Goal: Task Accomplishment & Management: Manage account settings

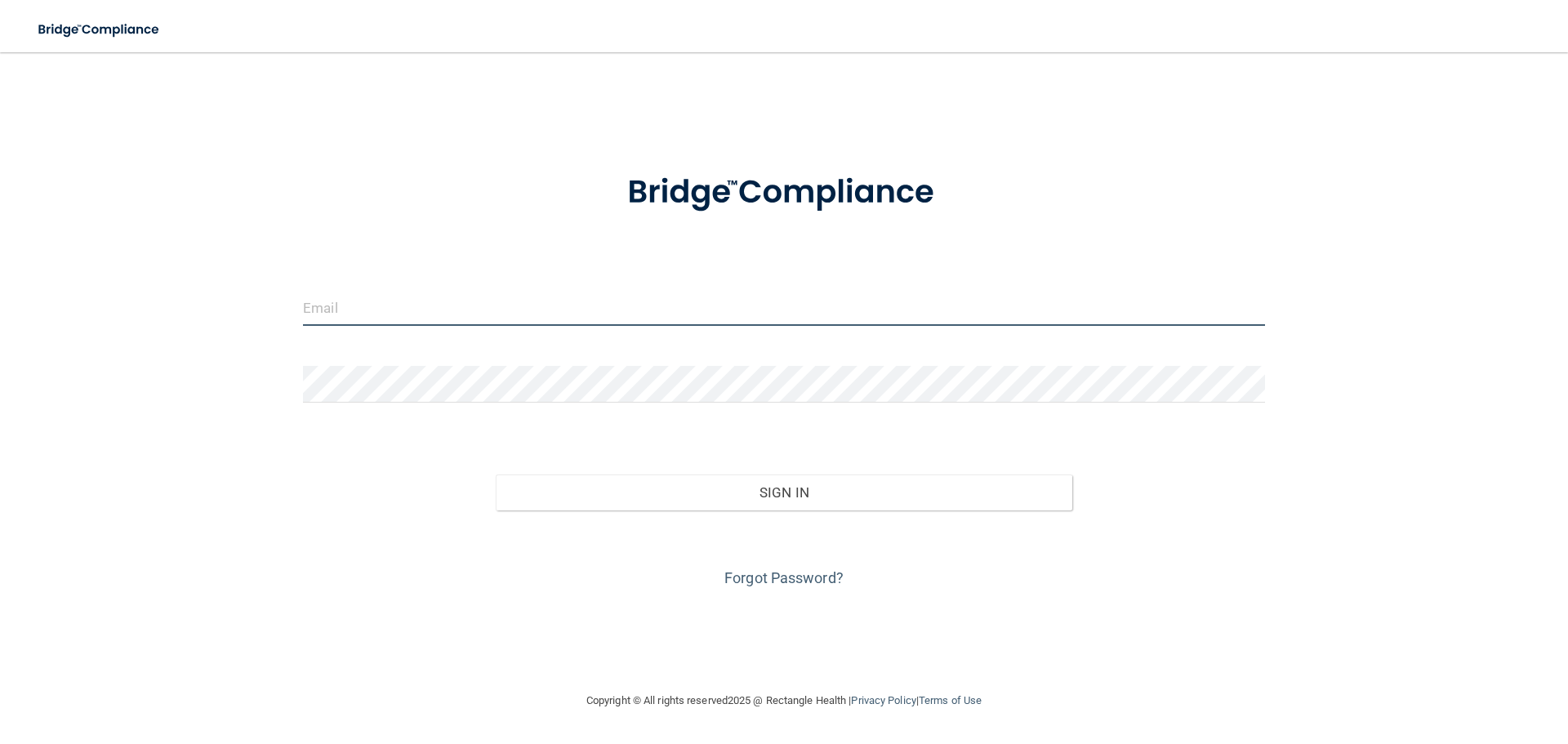
click at [358, 297] on input "email" at bounding box center [784, 307] width 962 height 37
type input "[EMAIL_ADDRESS][DOMAIN_NAME]"
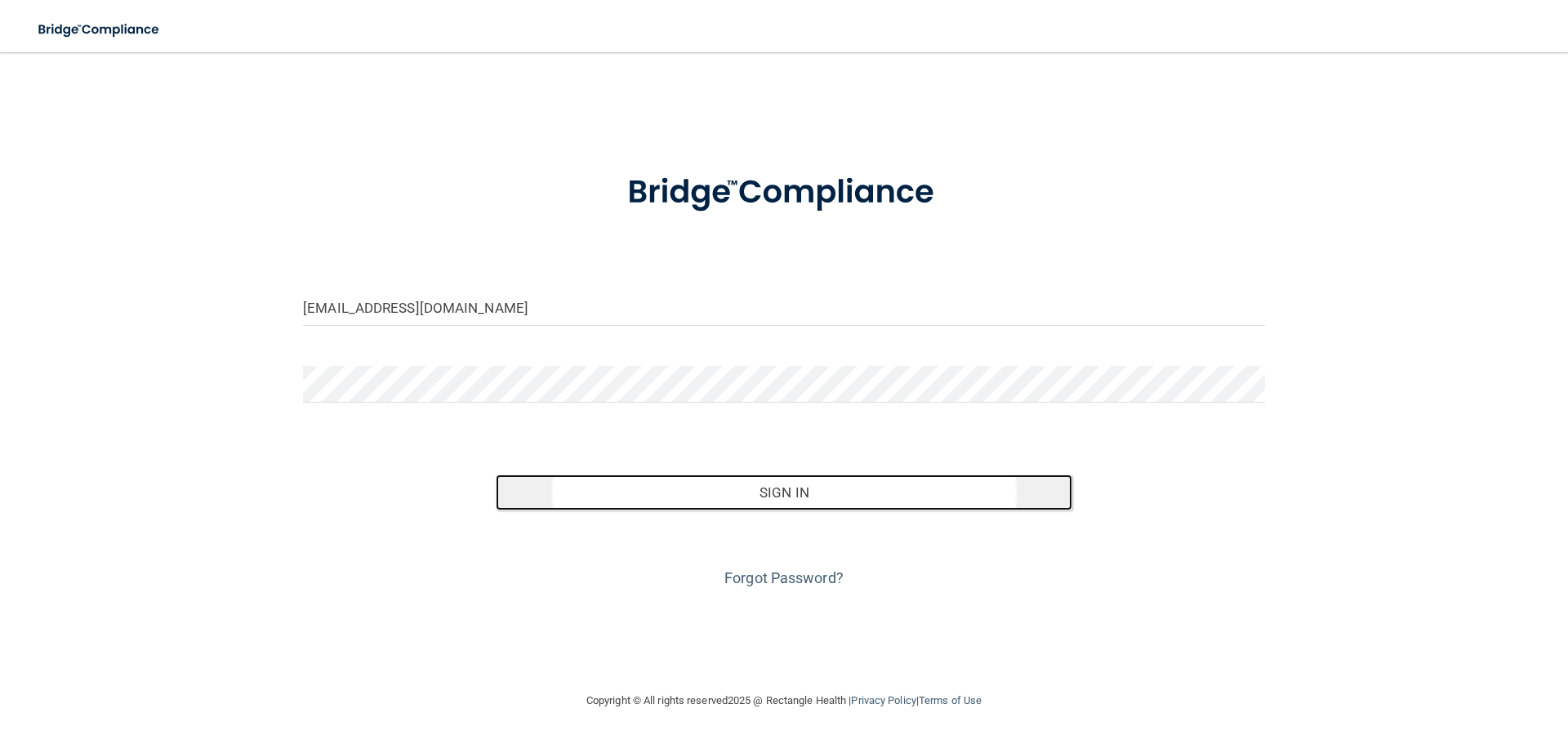
click at [749, 495] on button "Sign In" at bounding box center [784, 492] width 578 height 36
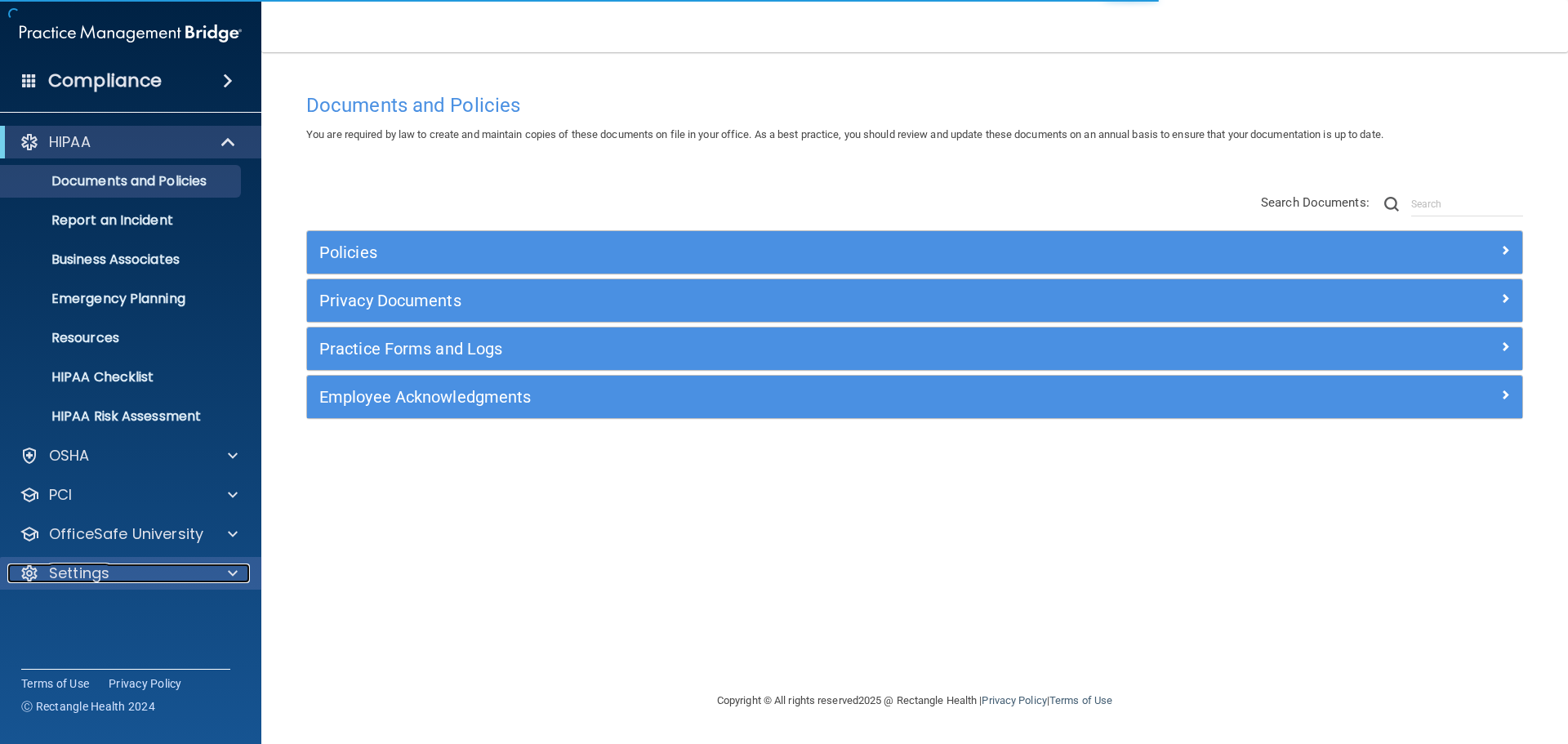
click at [236, 573] on span at bounding box center [232, 573] width 10 height 19
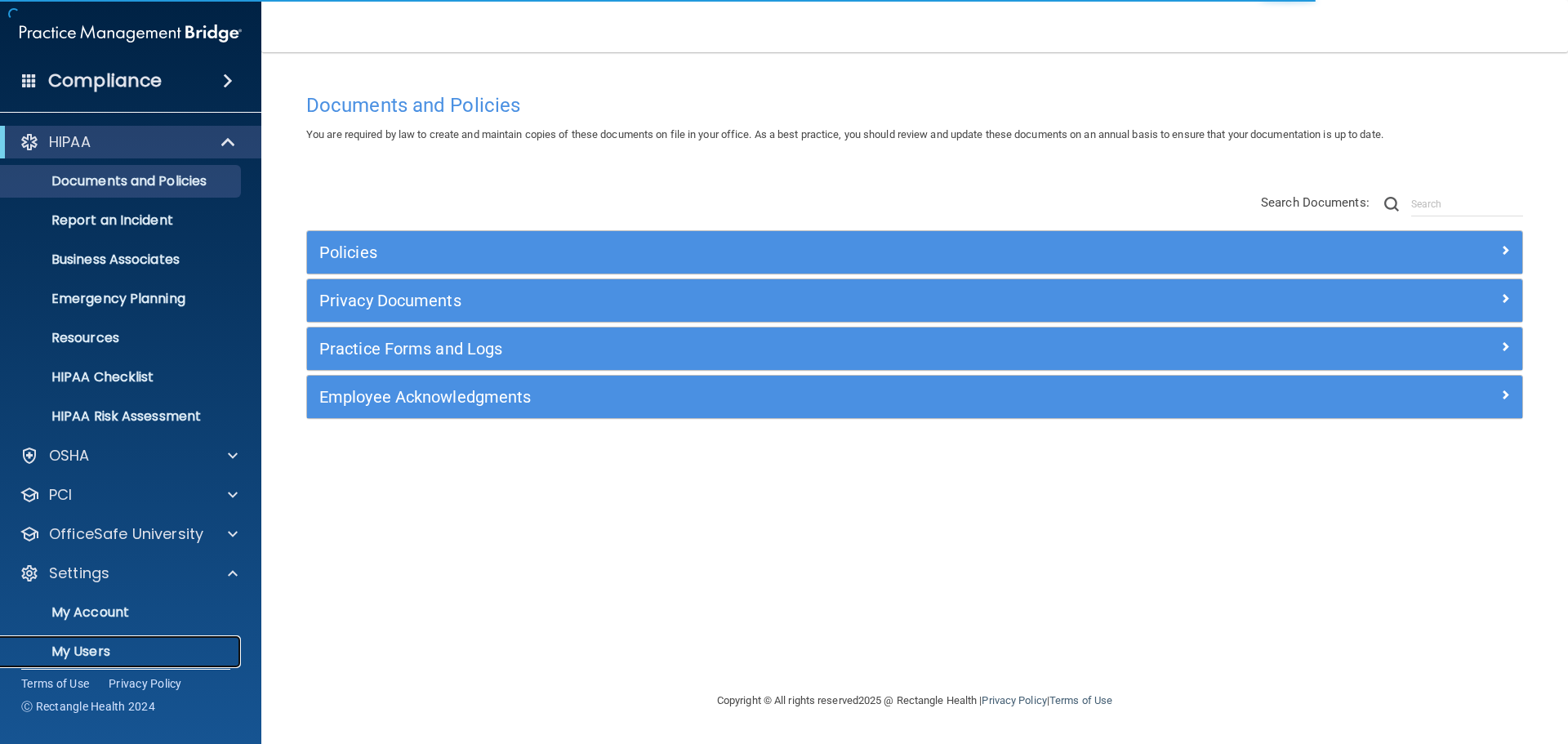
click at [100, 655] on p "My Users" at bounding box center [121, 651] width 223 height 17
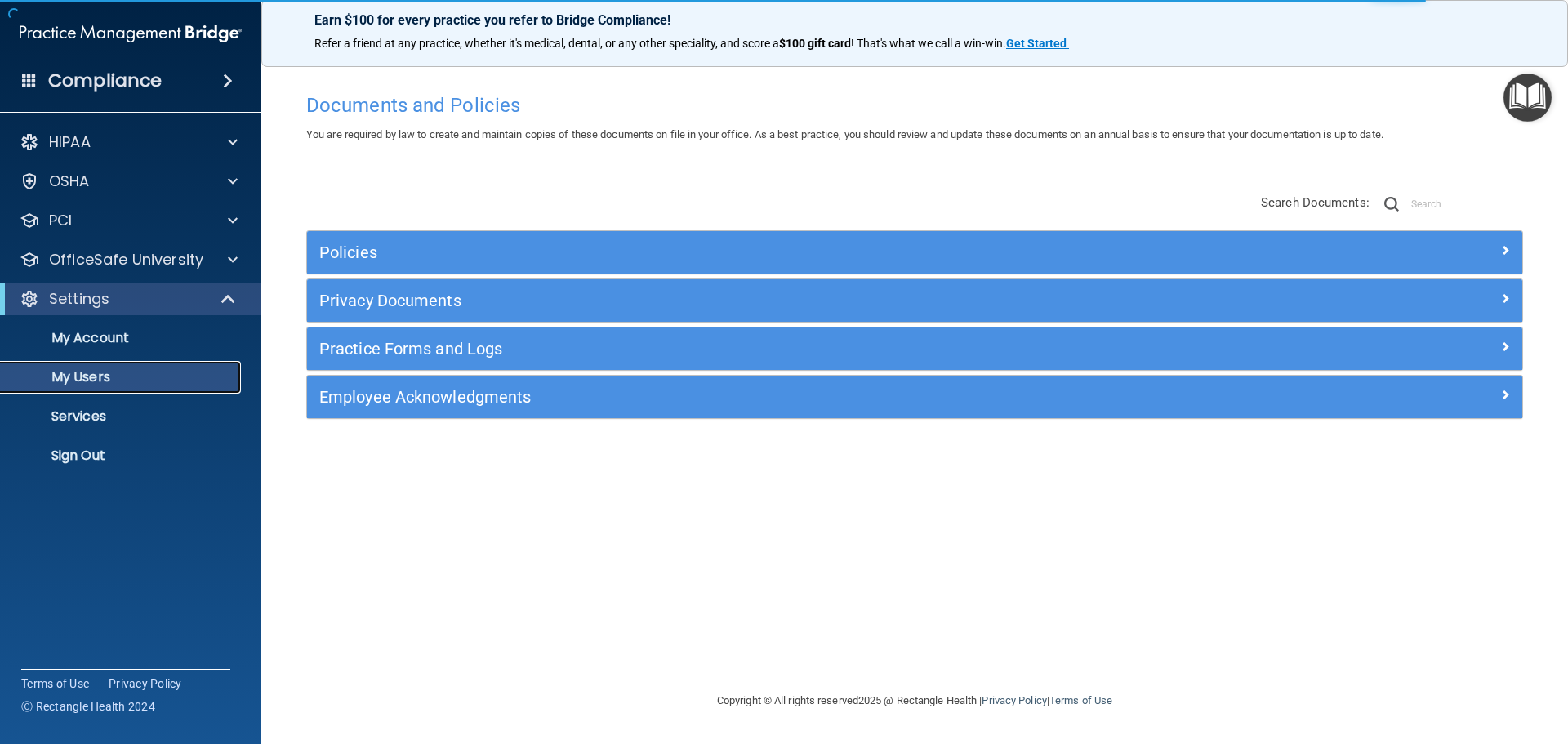
select select "20"
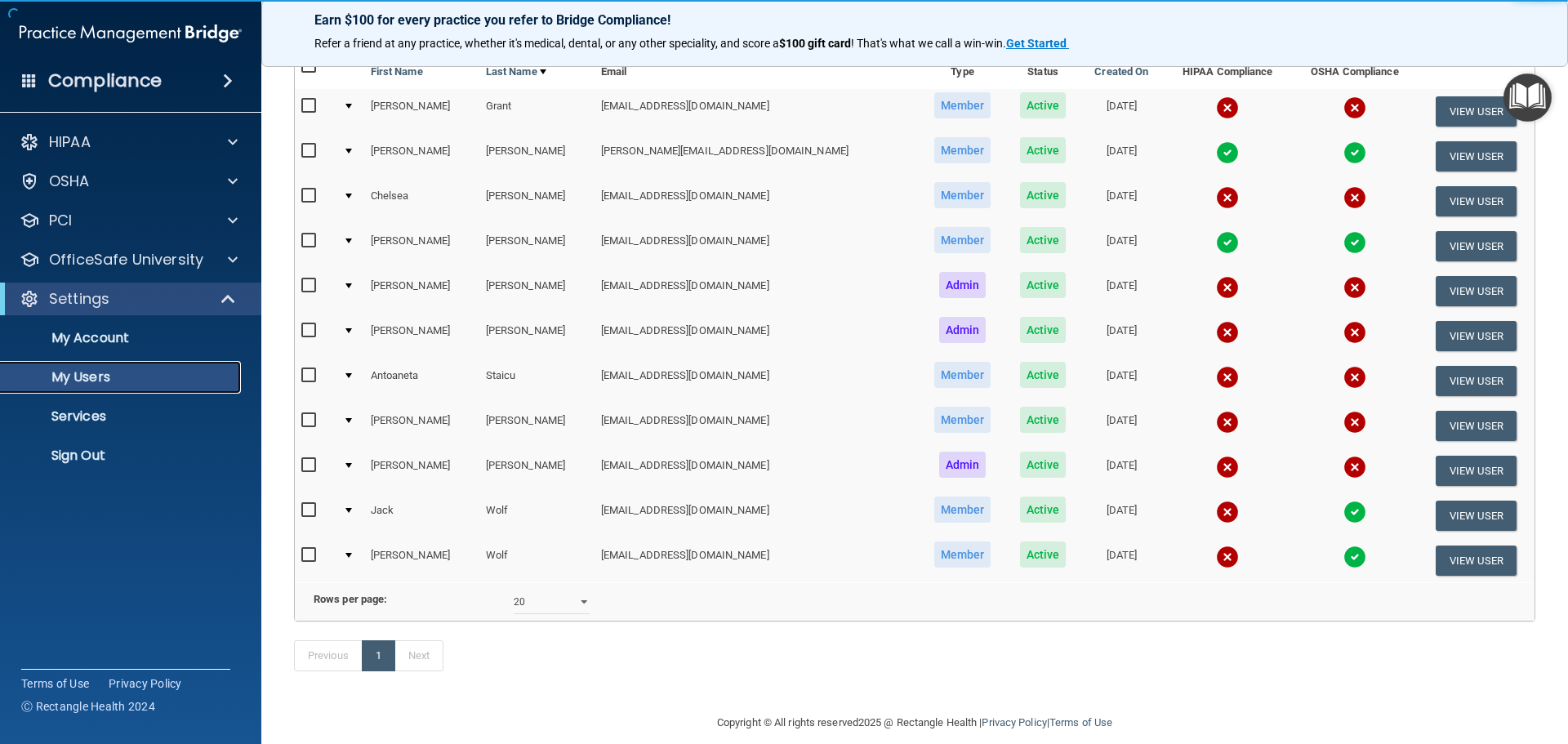
scroll to position [163, 0]
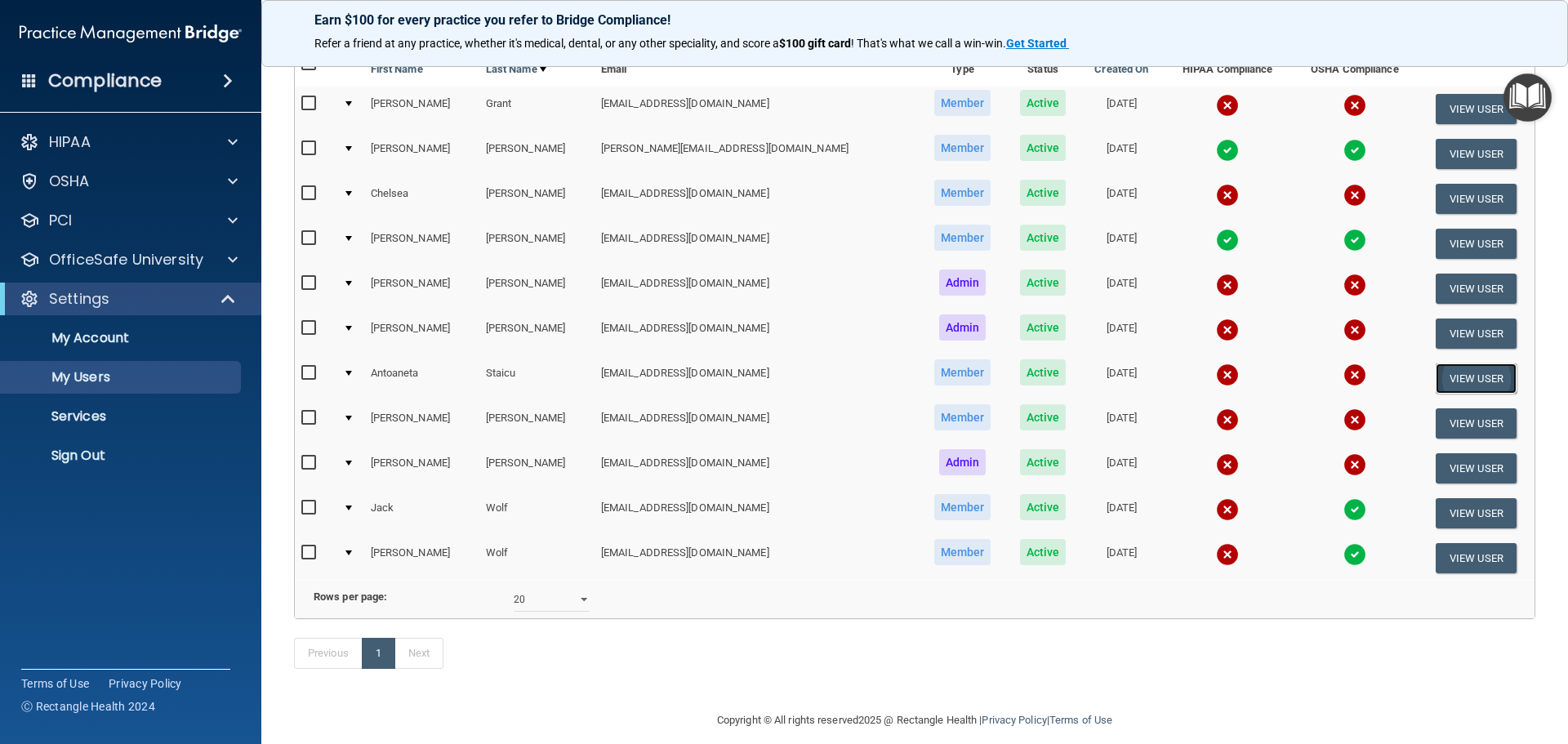
click at [1437, 367] on button "View User" at bounding box center [1476, 378] width 81 height 31
